Goal: Transaction & Acquisition: Purchase product/service

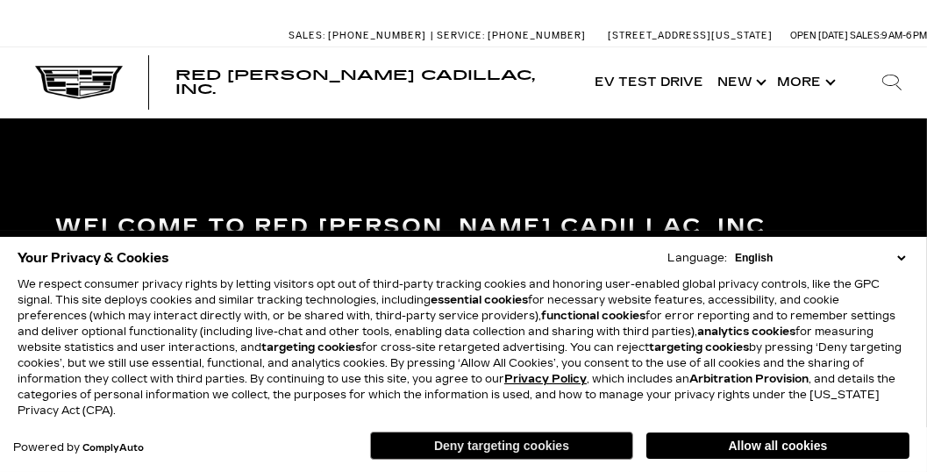
click at [577, 445] on button "Deny targeting cookies" at bounding box center [501, 446] width 263 height 28
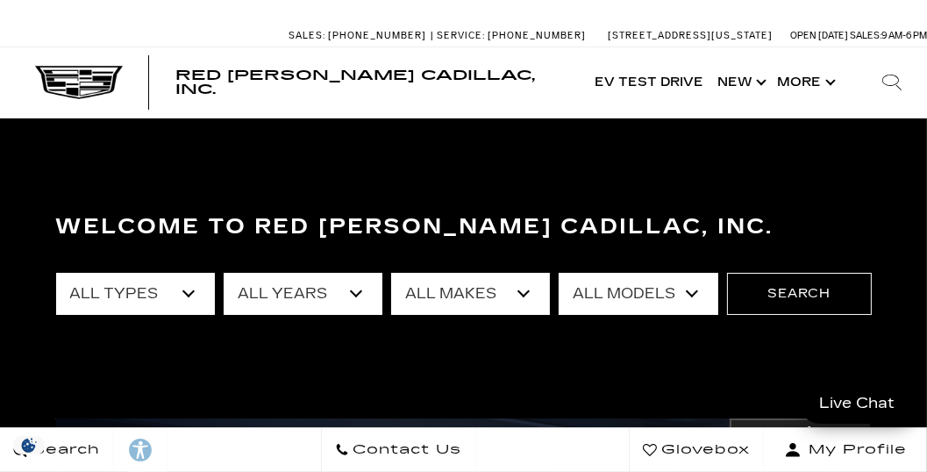
drag, startPoint x: 181, startPoint y: 296, endPoint x: 189, endPoint y: 303, distance: 10.0
click at [181, 296] on select "All Types New Used Certified Used Demo" at bounding box center [135, 294] width 159 height 42
click at [189, 298] on select "All Types New Used Certified Used Demo" at bounding box center [135, 294] width 159 height 42
select select "New"
click at [56, 273] on select "All Types New Used Certified Used Demo" at bounding box center [135, 294] width 159 height 42
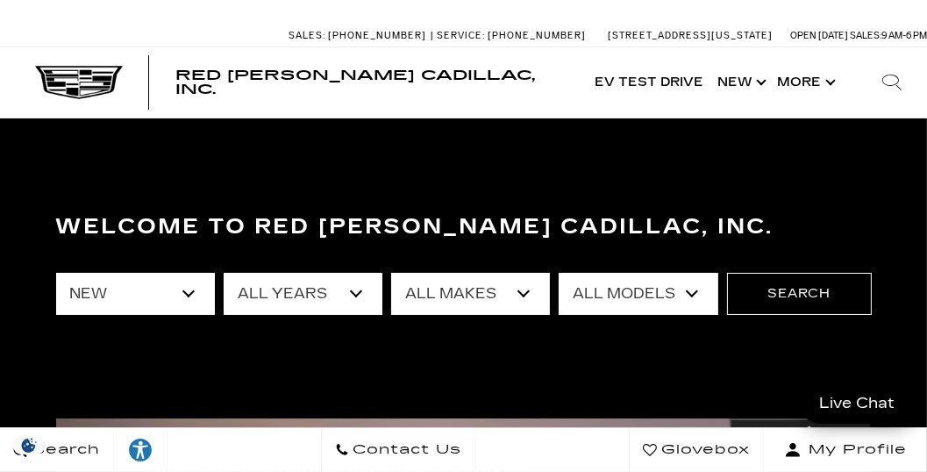
click at [355, 298] on select "All Years 2026 2025 2024" at bounding box center [303, 294] width 159 height 42
select select "2026"
click at [224, 273] on select "All Years 2026 2025 2024" at bounding box center [303, 294] width 159 height 42
click at [526, 299] on select "All Makes Cadillac" at bounding box center [470, 294] width 159 height 42
select select "Cadillac"
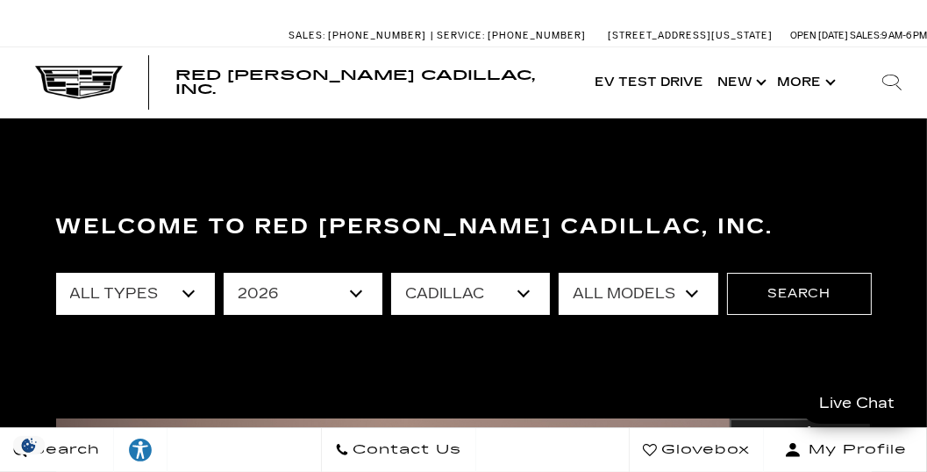
click at [391, 273] on select "All Makes Cadillac" at bounding box center [470, 294] width 159 height 42
click at [698, 295] on select "All Models ESCALADE IQ ESCALADE IQL LYRIQ VISTIQ" at bounding box center [638, 294] width 159 height 42
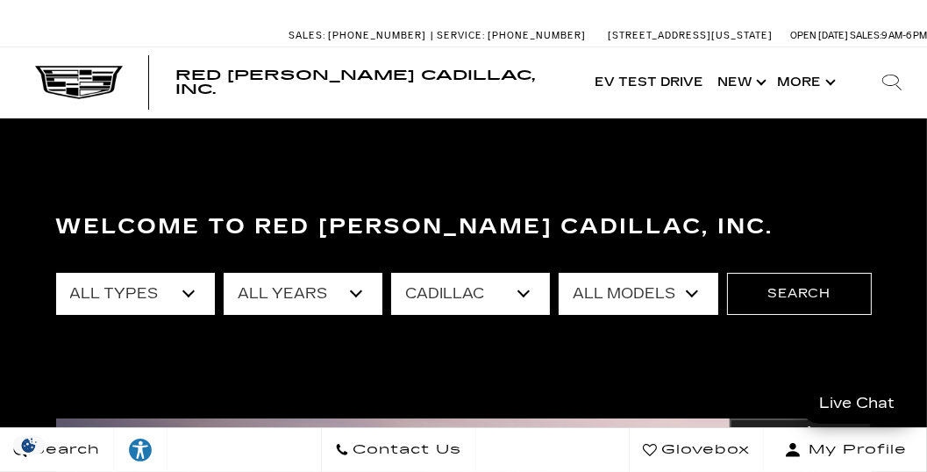
click at [560, 273] on select "All Models ESCALADE IQ ESCALADE IQL LYRIQ VISTIQ" at bounding box center [638, 294] width 159 height 42
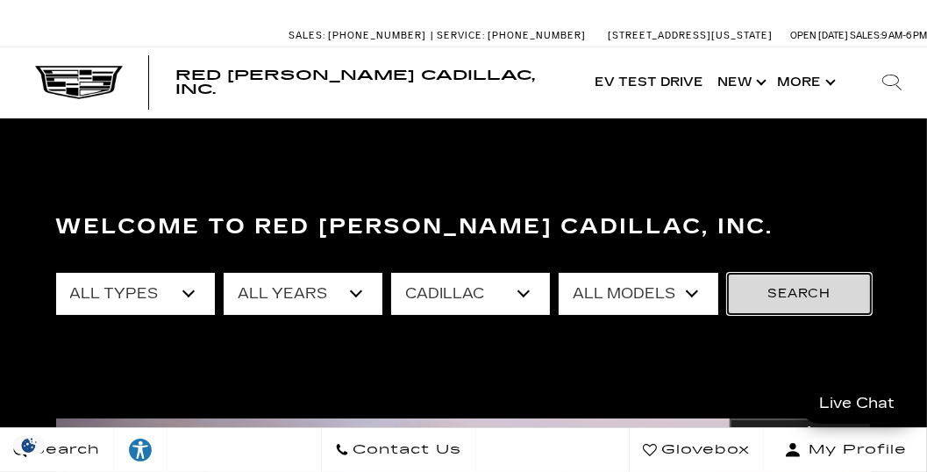
click at [774, 290] on button "Search" at bounding box center [799, 294] width 145 height 42
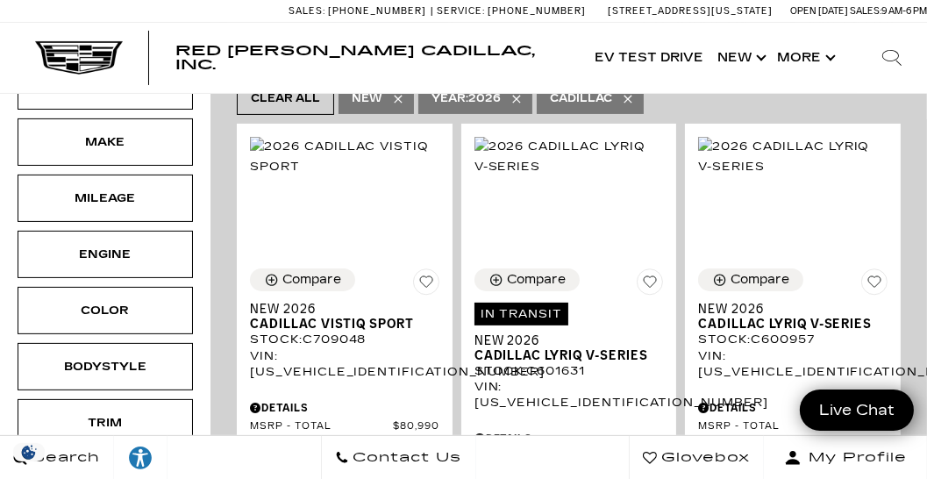
scroll to position [451, 0]
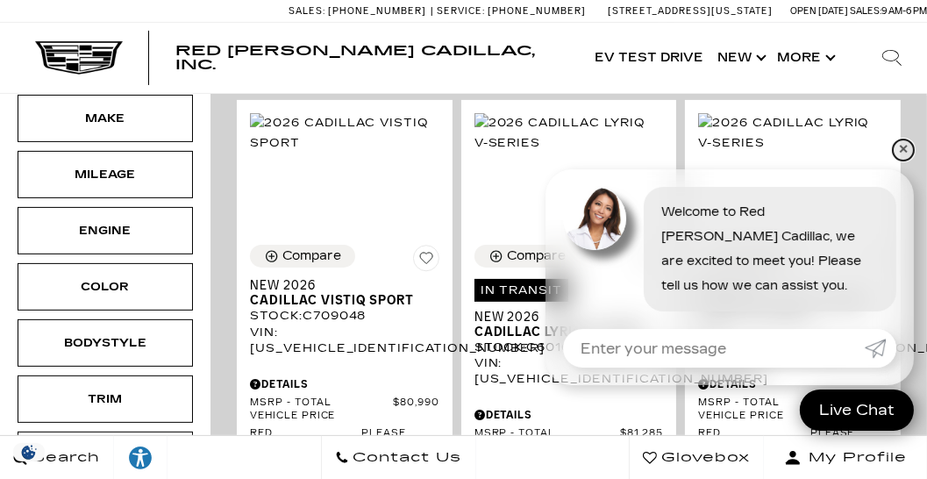
click at [898, 146] on link "✕" at bounding box center [903, 149] width 21 height 21
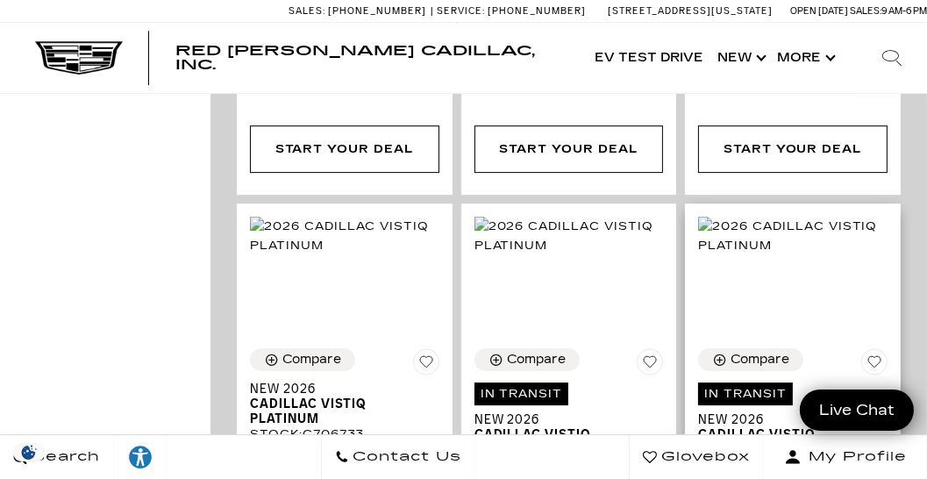
scroll to position [5463, 0]
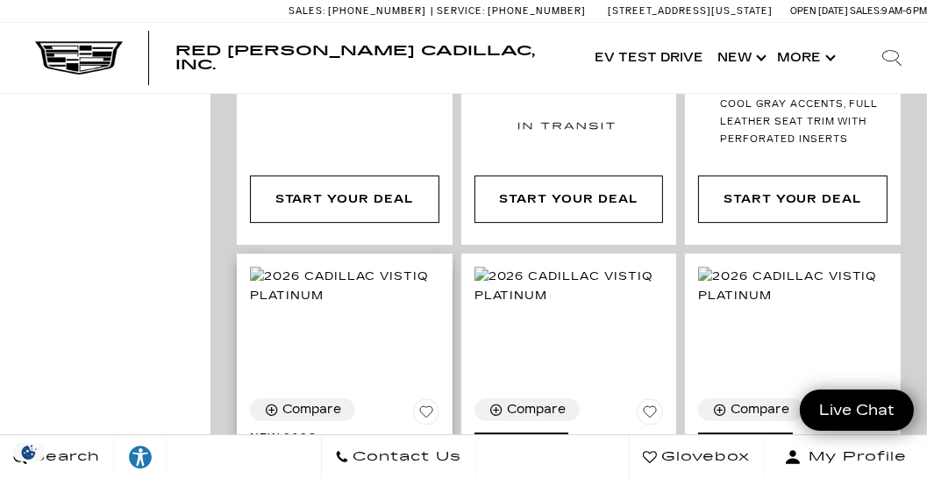
drag, startPoint x: 341, startPoint y: 275, endPoint x: 353, endPoint y: 277, distance: 11.5
click at [343, 398] on button "Compare" at bounding box center [302, 409] width 105 height 23
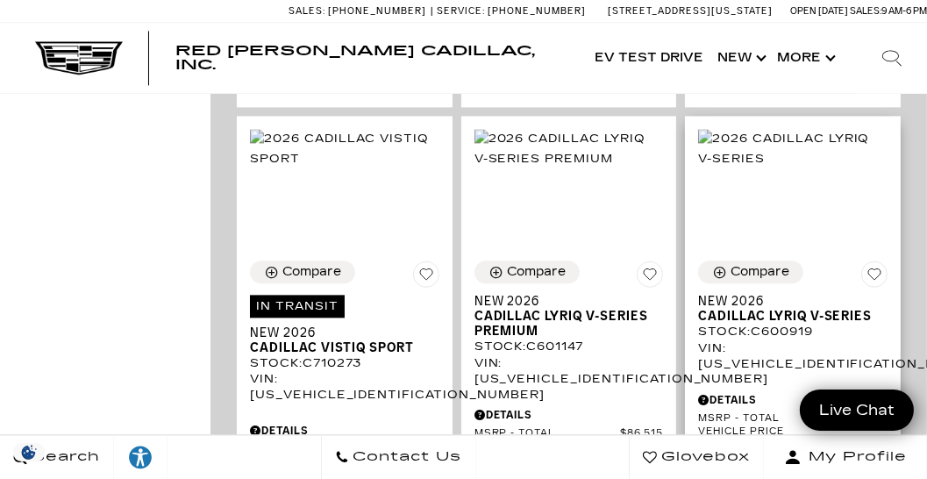
scroll to position [3859, 0]
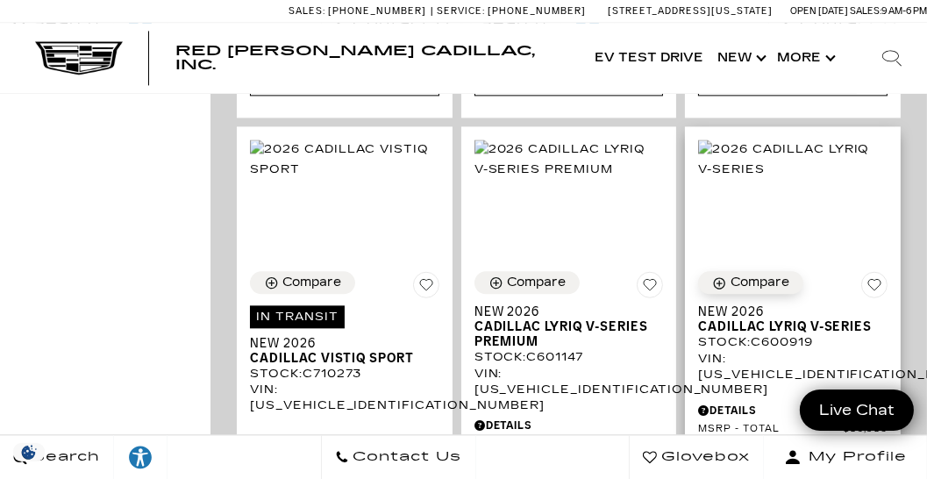
click at [762, 275] on div "Compare" at bounding box center [760, 283] width 59 height 16
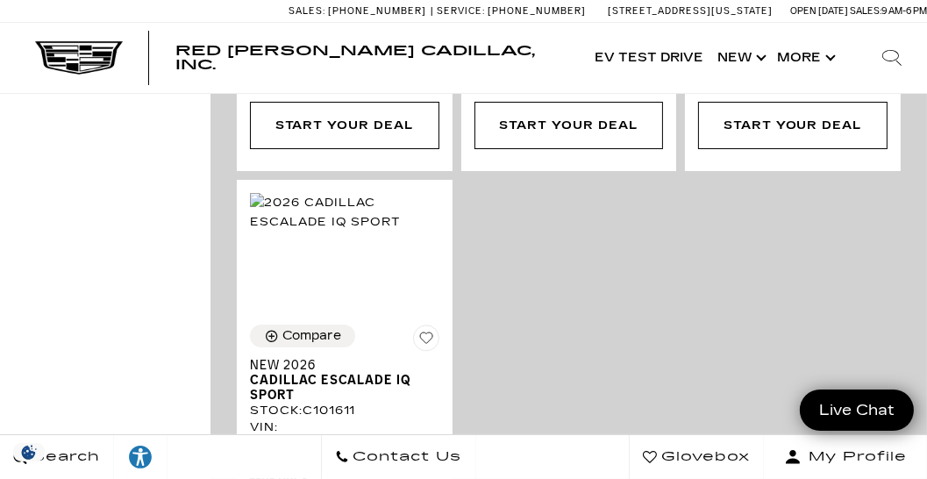
scroll to position [6465, 0]
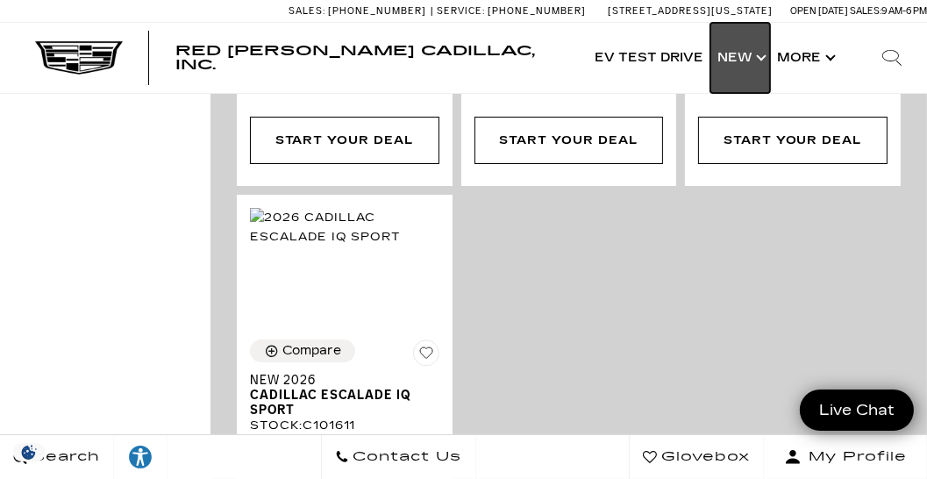
click at [743, 64] on link "Show New" at bounding box center [740, 58] width 60 height 70
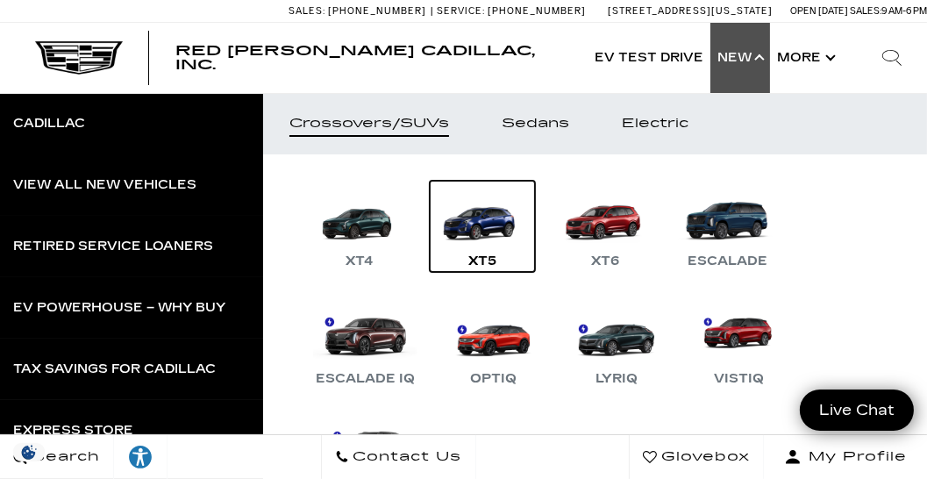
click at [475, 260] on div "XT5" at bounding box center [483, 261] width 46 height 21
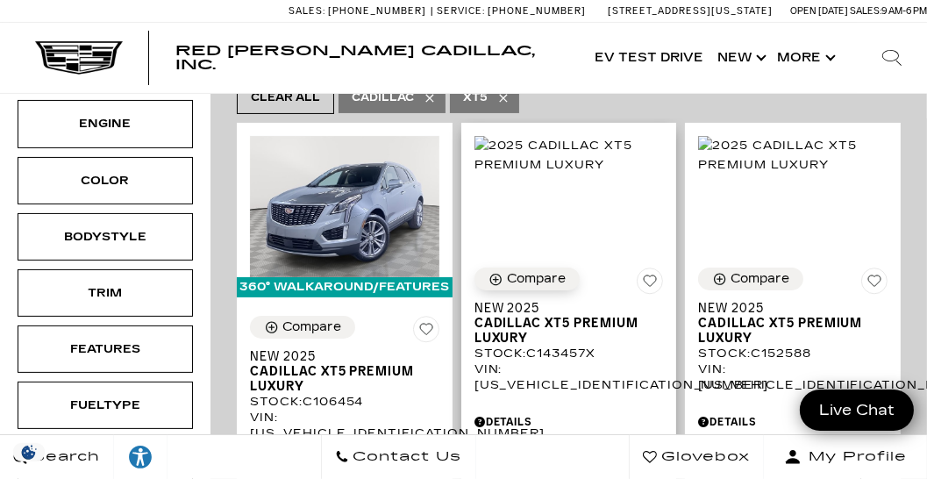
scroll to position [351, 0]
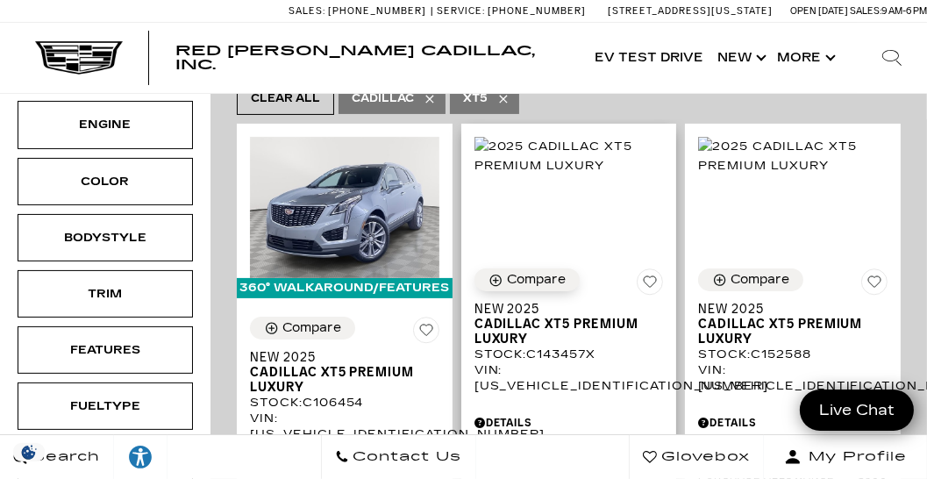
click at [546, 272] on div "Compare" at bounding box center [536, 280] width 59 height 16
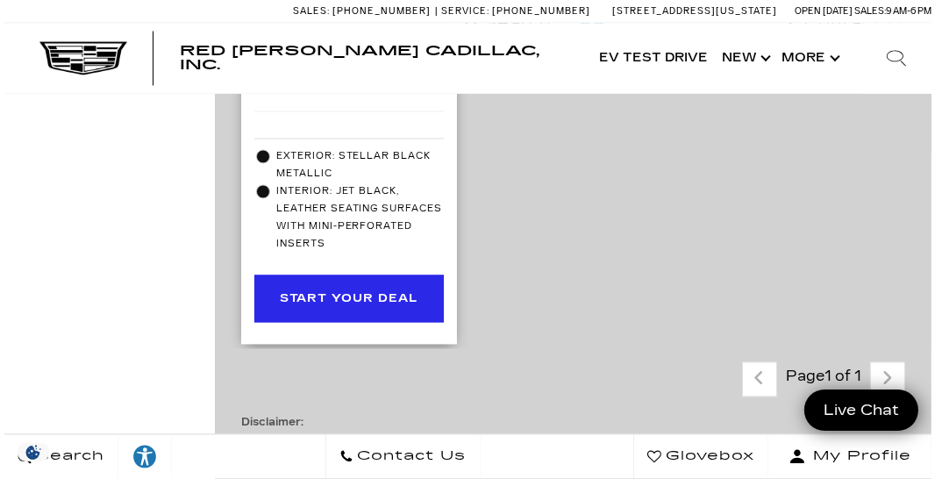
scroll to position [3508, 0]
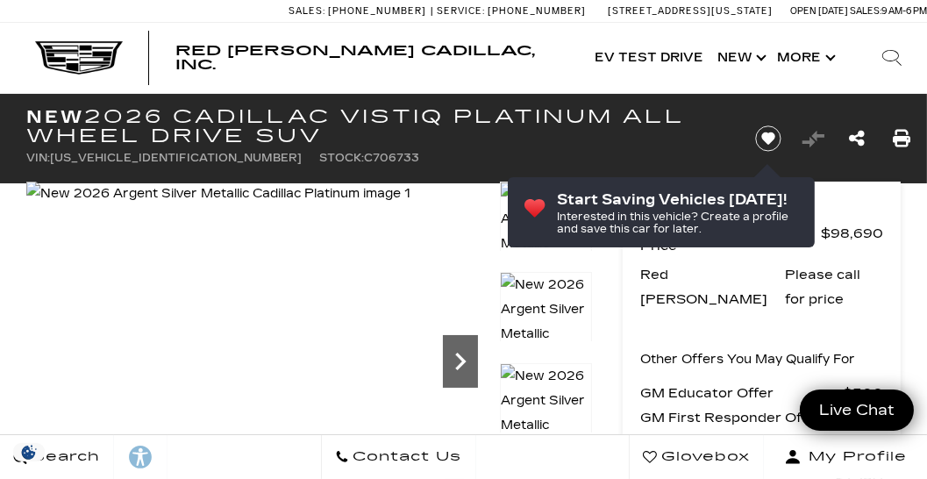
click at [458, 360] on icon "Next" at bounding box center [460, 361] width 35 height 35
click at [448, 361] on icon "Next" at bounding box center [460, 361] width 35 height 35
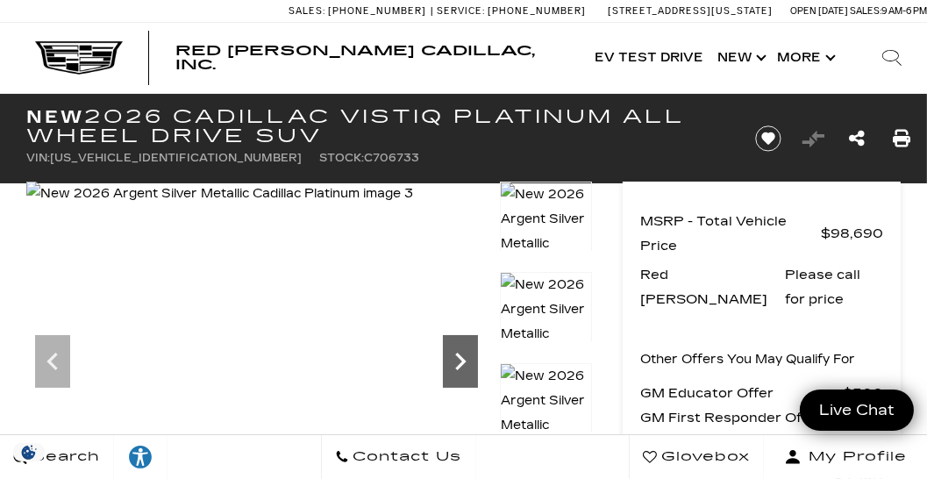
click at [450, 361] on icon "Next" at bounding box center [460, 361] width 35 height 35
click at [450, 362] on icon "Next" at bounding box center [460, 361] width 35 height 35
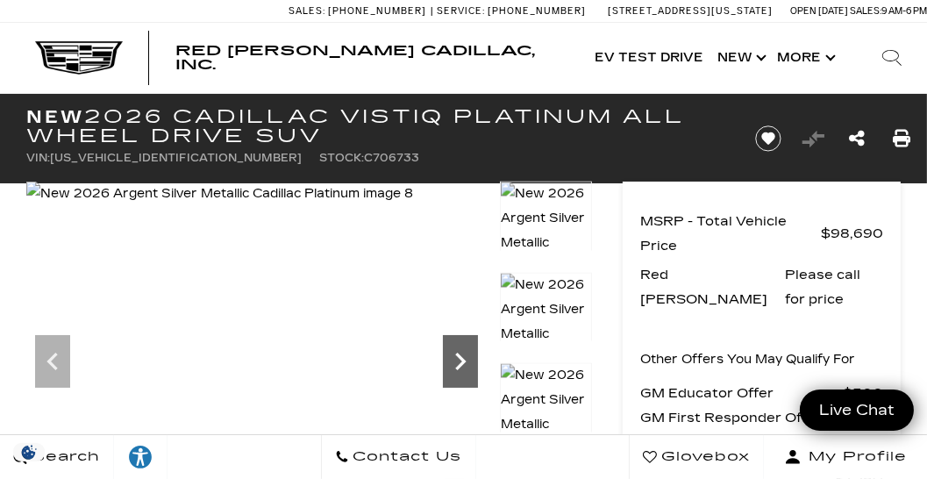
click at [450, 362] on icon "Next" at bounding box center [460, 361] width 35 height 35
click at [455, 360] on icon "Next" at bounding box center [460, 361] width 35 height 35
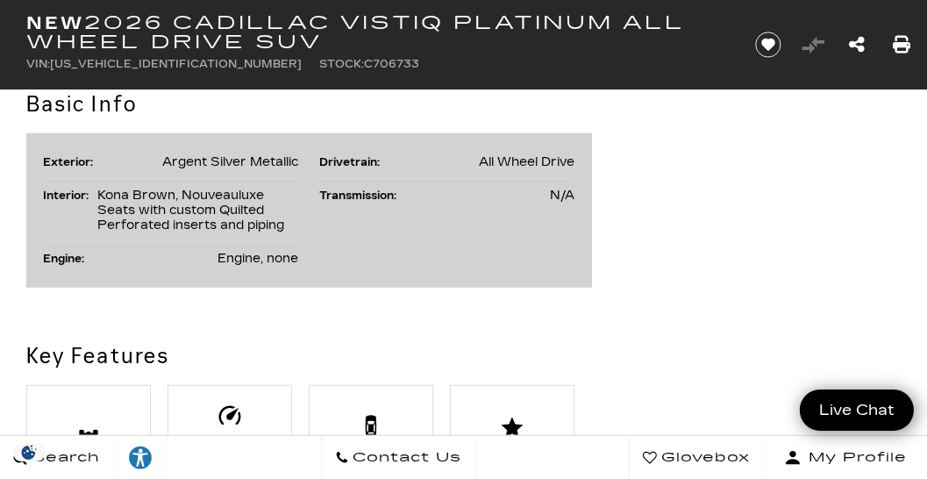
scroll to position [1302, 0]
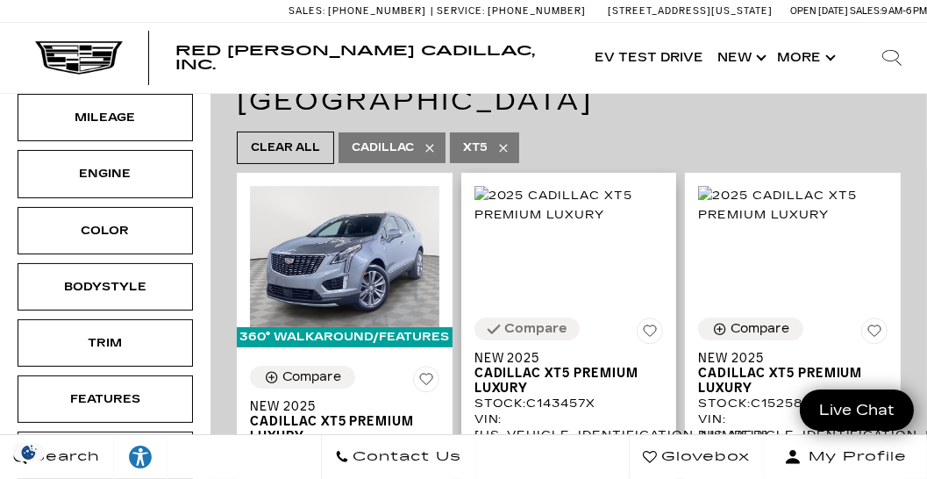
scroll to position [300, 0]
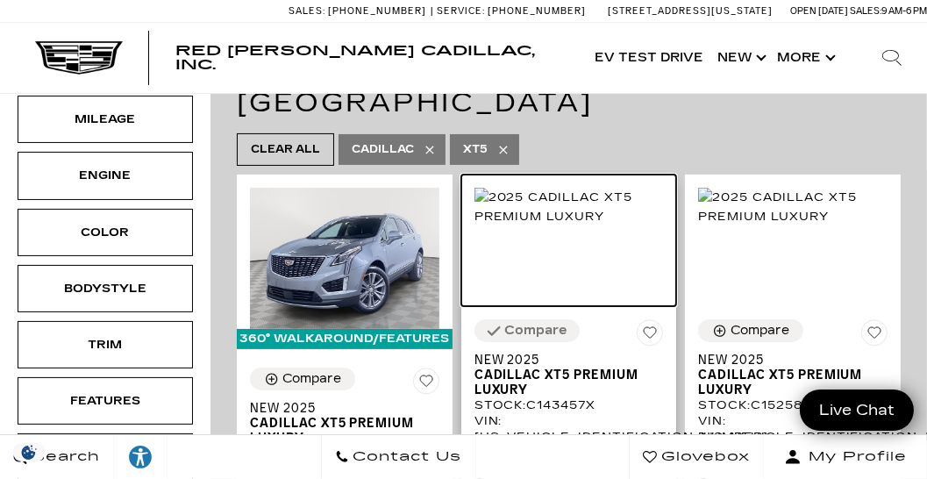
click at [558, 222] on img at bounding box center [569, 207] width 189 height 39
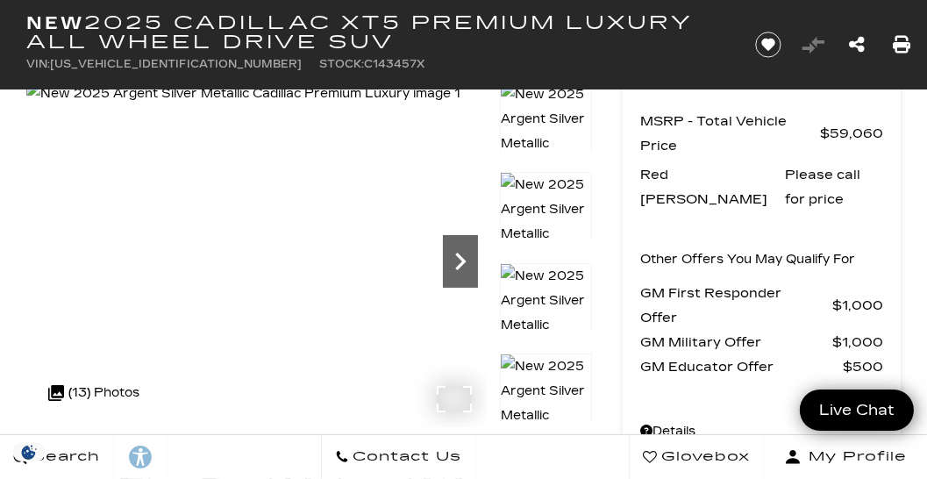
click at [458, 260] on icon "Next" at bounding box center [460, 261] width 35 height 35
click at [457, 263] on icon "Next" at bounding box center [460, 261] width 35 height 35
click at [458, 261] on icon "Next" at bounding box center [460, 261] width 35 height 35
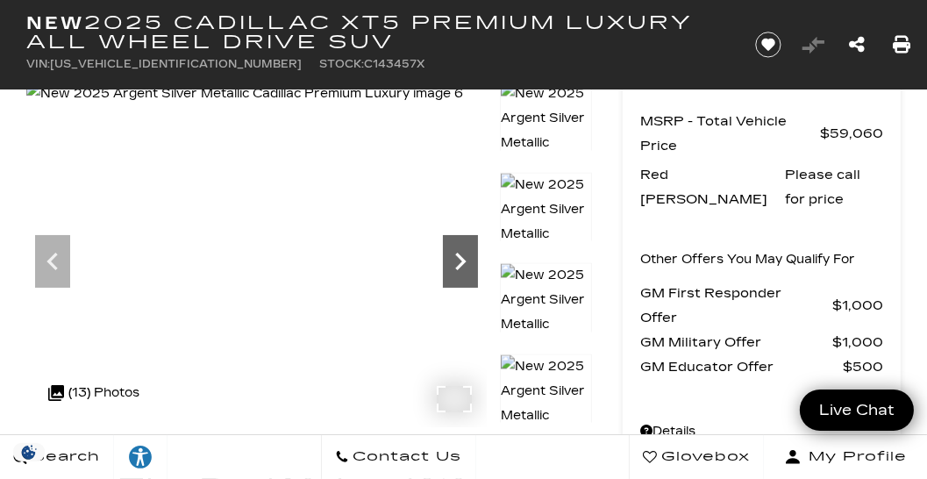
click at [458, 261] on icon "Next" at bounding box center [460, 261] width 35 height 35
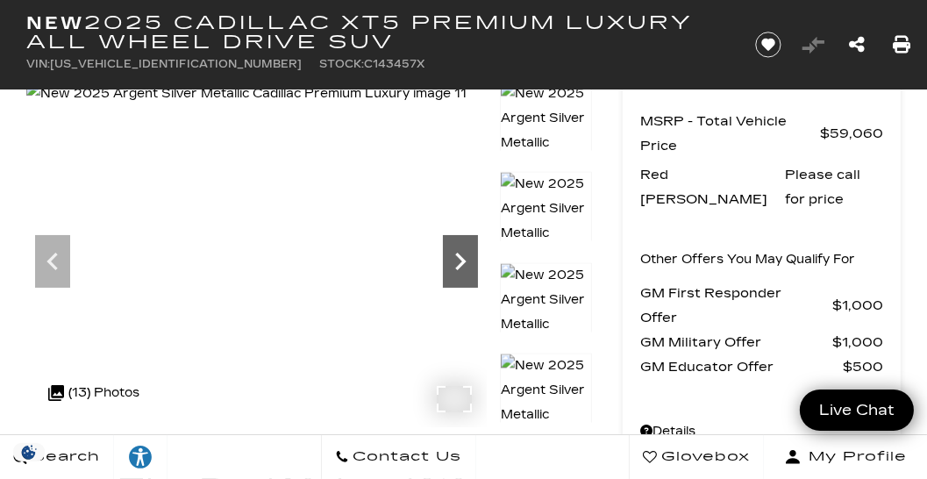
click at [458, 261] on icon "Next" at bounding box center [460, 261] width 35 height 35
click at [457, 261] on icon "Next" at bounding box center [460, 261] width 35 height 35
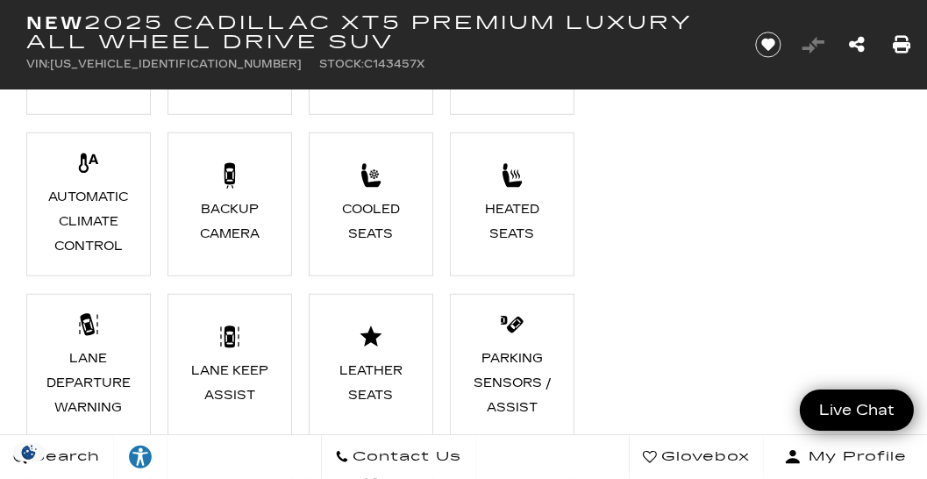
scroll to position [1252, 0]
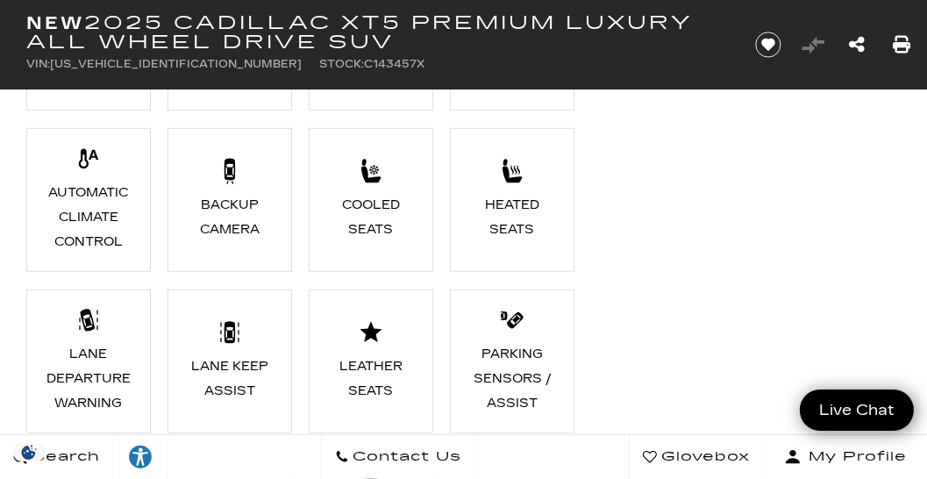
click at [504, 233] on div "Heated Seats" at bounding box center [511, 217] width 89 height 49
click at [374, 218] on div "Cooled Seats" at bounding box center [370, 217] width 89 height 49
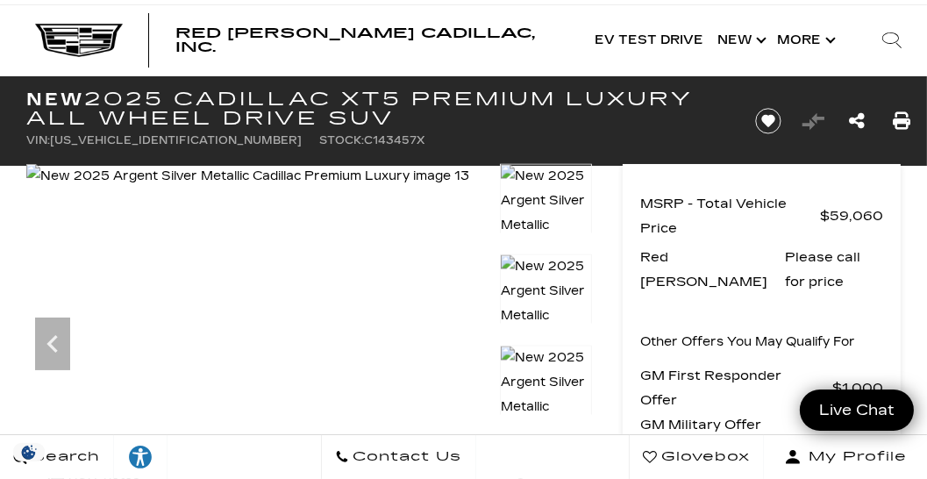
scroll to position [0, 0]
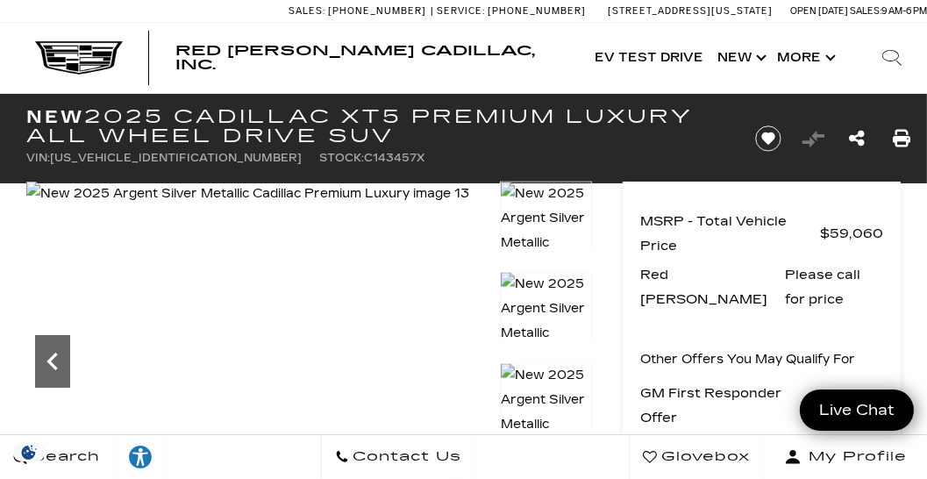
click at [52, 362] on icon "Previous" at bounding box center [51, 362] width 11 height 18
click at [51, 362] on icon "Previous" at bounding box center [51, 362] width 11 height 18
click at [51, 367] on icon "Previous" at bounding box center [52, 361] width 35 height 35
click at [51, 365] on icon "Previous" at bounding box center [51, 362] width 11 height 18
